Goal: Check status: Check status

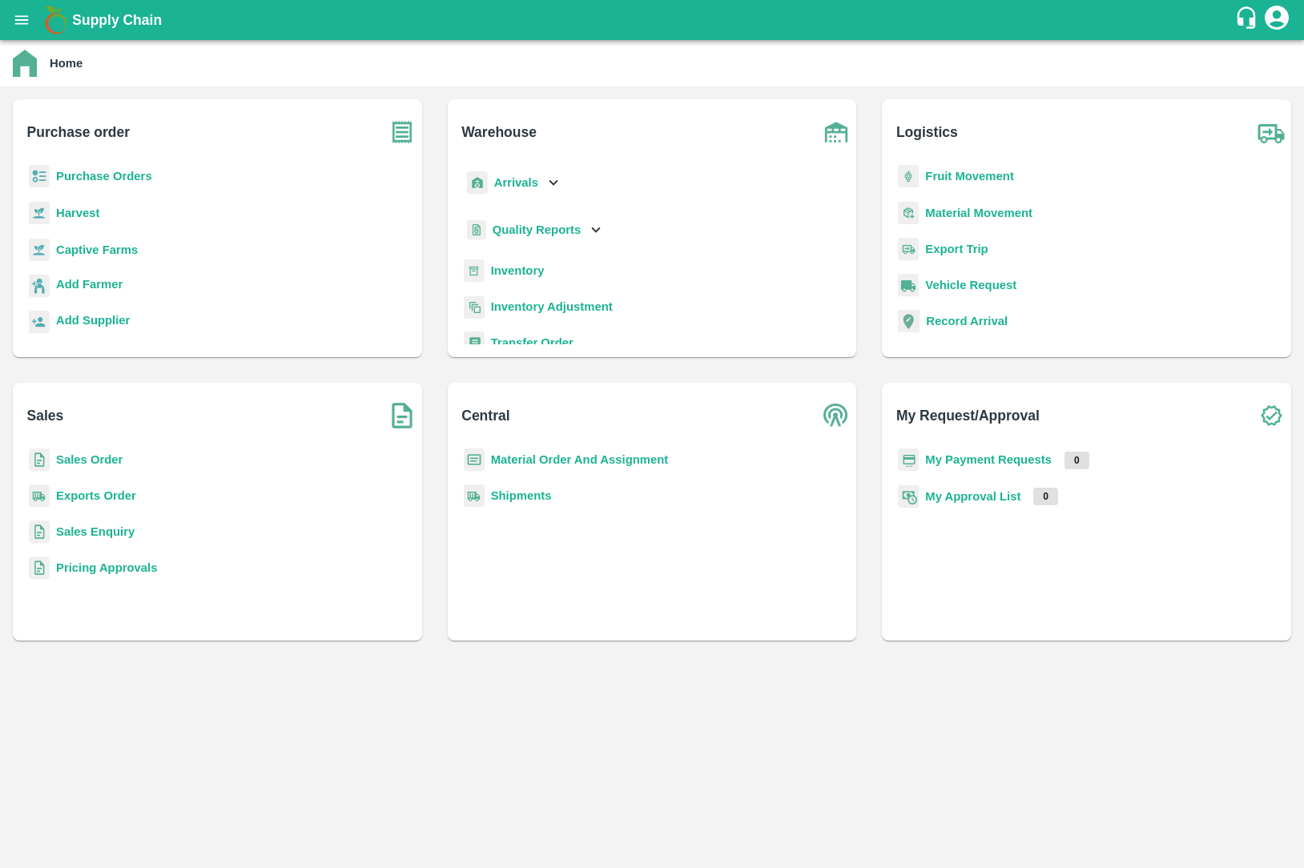
click at [81, 465] on b "Sales Order" at bounding box center [89, 459] width 66 height 13
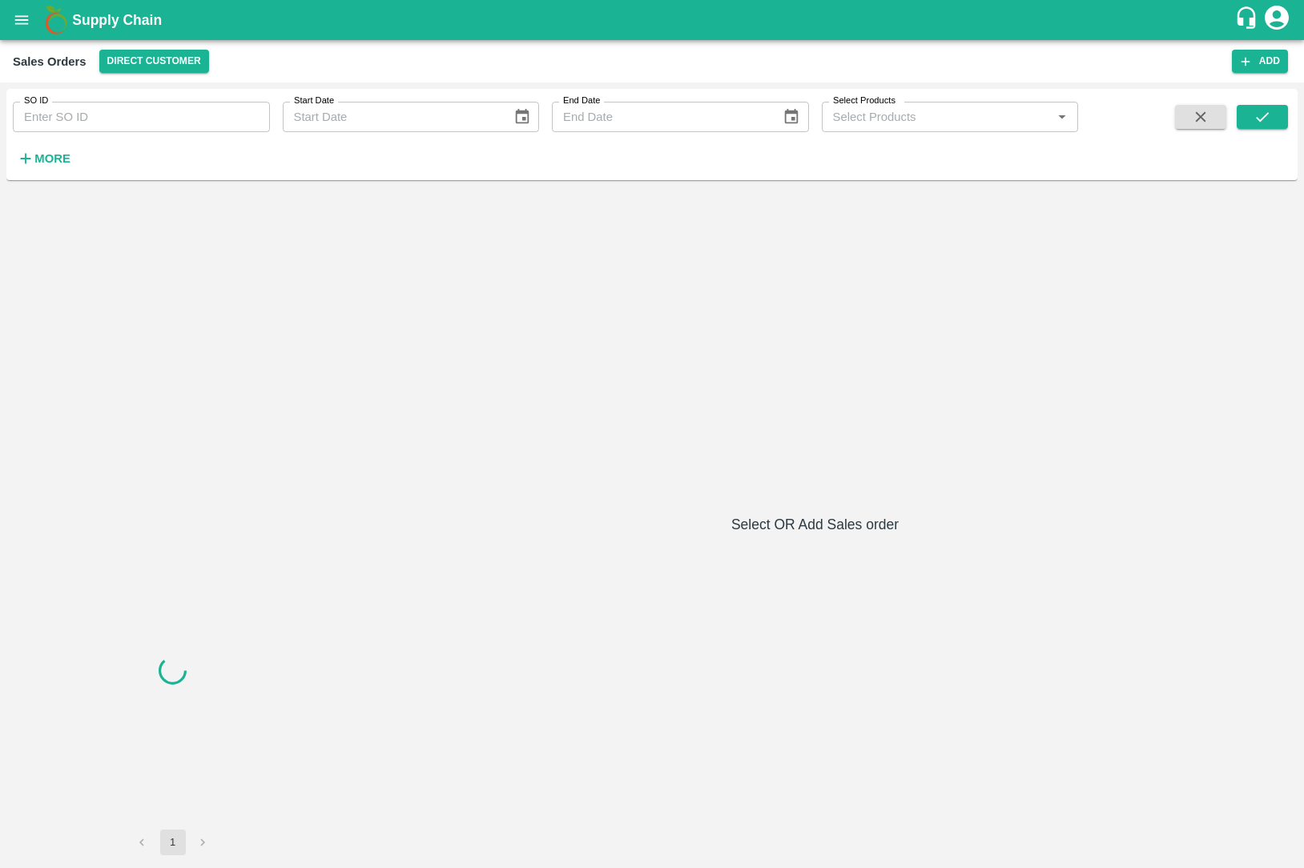
click at [110, 138] on div "SO ID SO ID Start Date Start Date End Date End Date Select Products Select Prod…" at bounding box center [539, 130] width 1078 height 83
click at [106, 115] on input "SO ID" at bounding box center [141, 117] width 257 height 30
paste input "604012"
type input "604012"
click at [1277, 116] on button "submit" at bounding box center [1261, 117] width 51 height 24
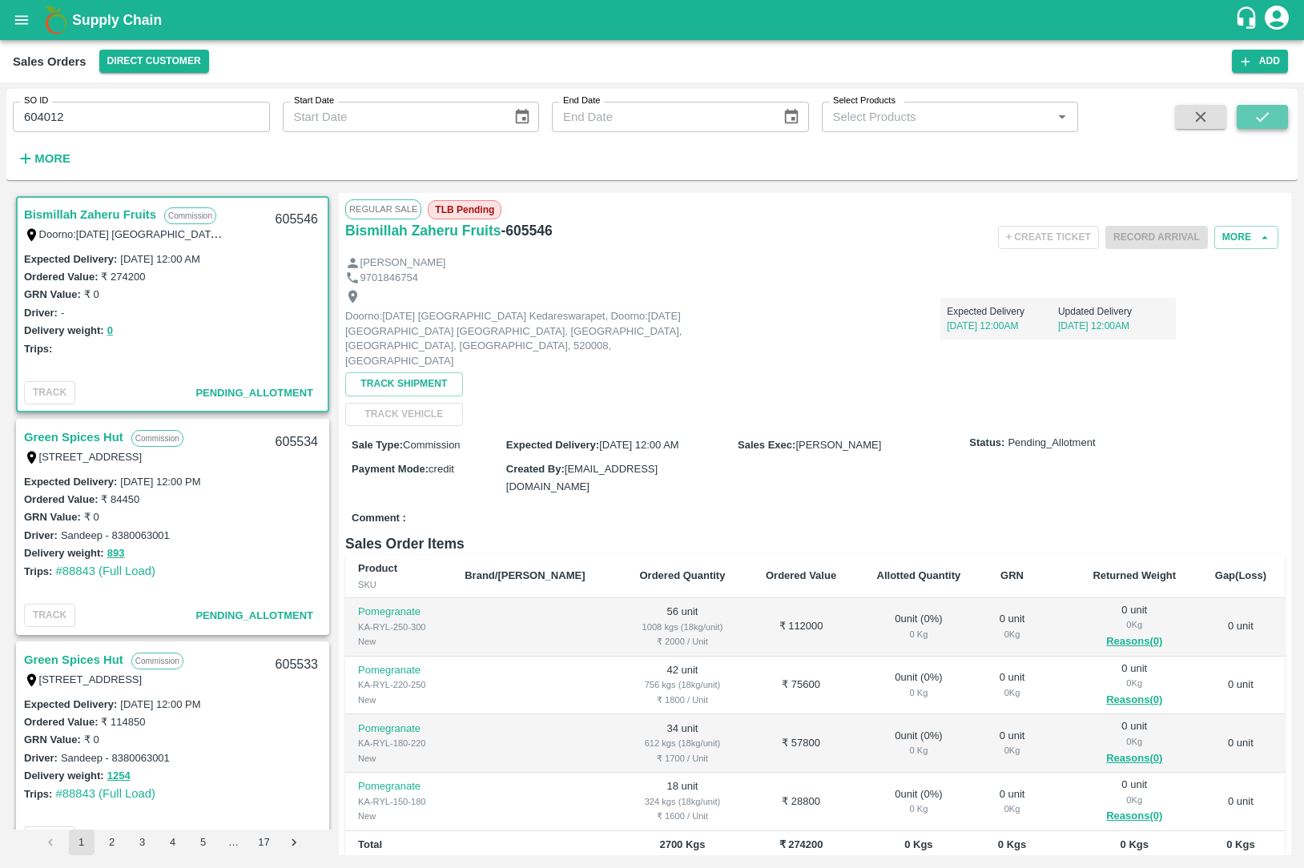
click at [1265, 124] on icon "submit" at bounding box center [1262, 117] width 18 height 18
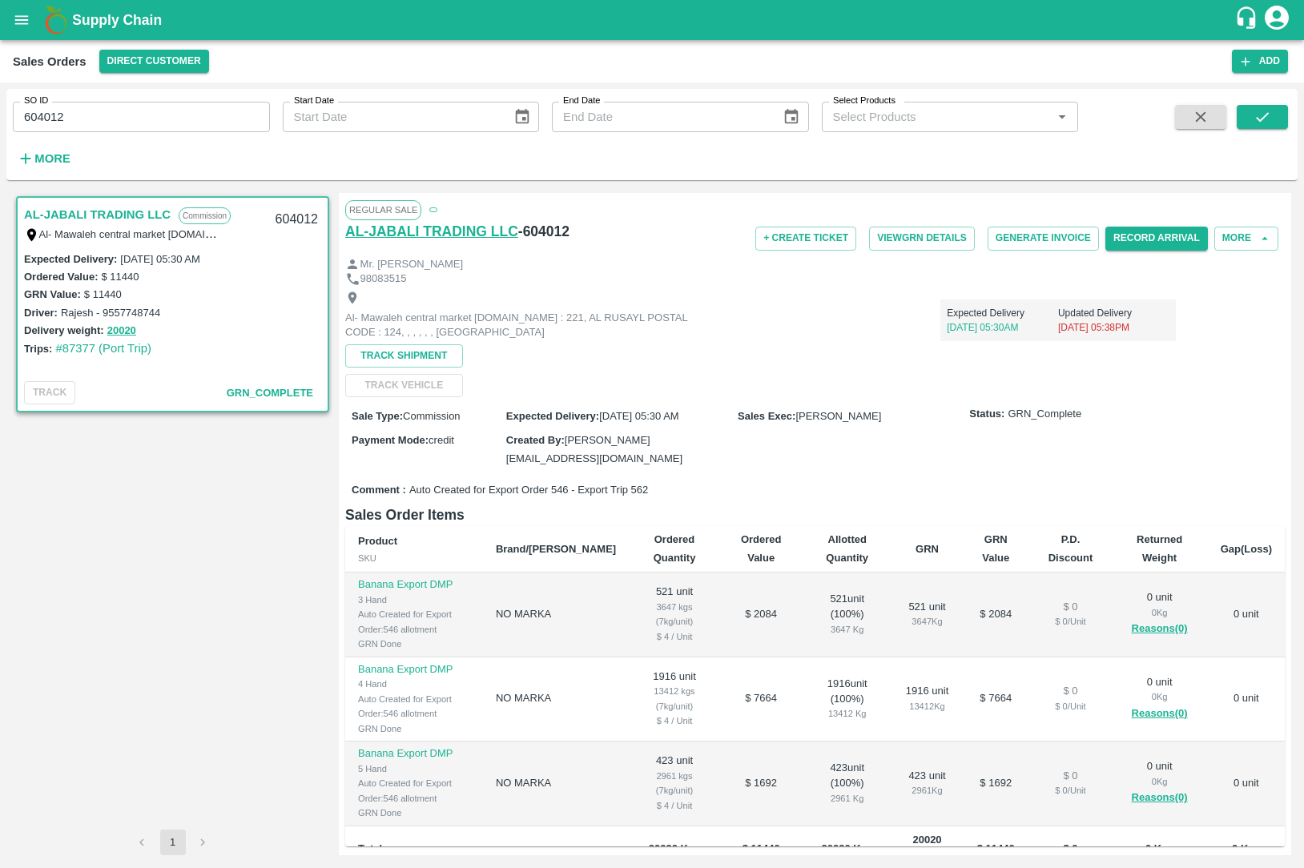
click at [461, 231] on h6 "AL-JABALI TRADING LLC" at bounding box center [431, 231] width 173 height 22
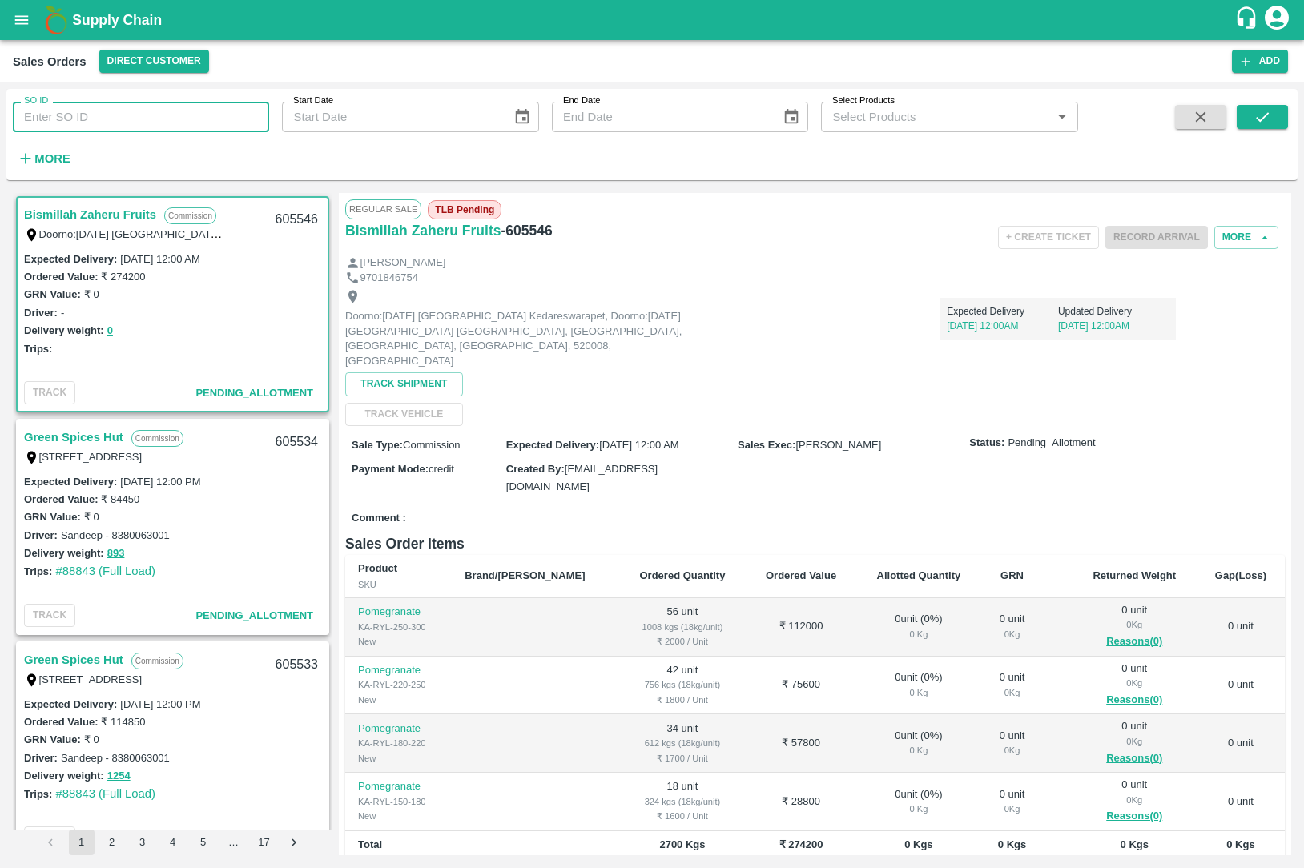
click at [189, 105] on input "SO ID" at bounding box center [141, 117] width 256 height 30
type input "604012"
click at [1283, 124] on button "submit" at bounding box center [1261, 117] width 51 height 24
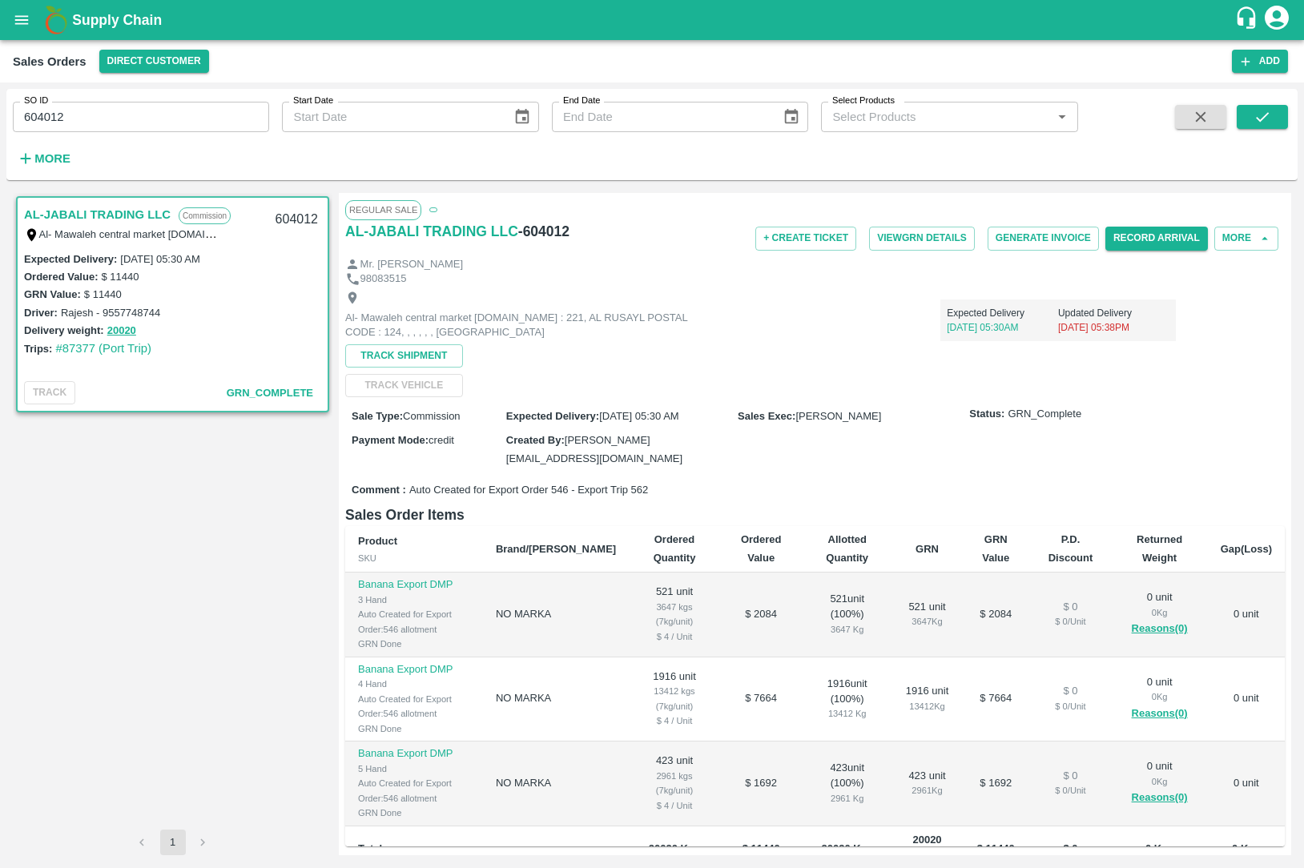
click at [54, 214] on link "AL-JABALI TRADING LLC" at bounding box center [97, 214] width 147 height 21
